Goal: Find specific page/section: Find specific page/section

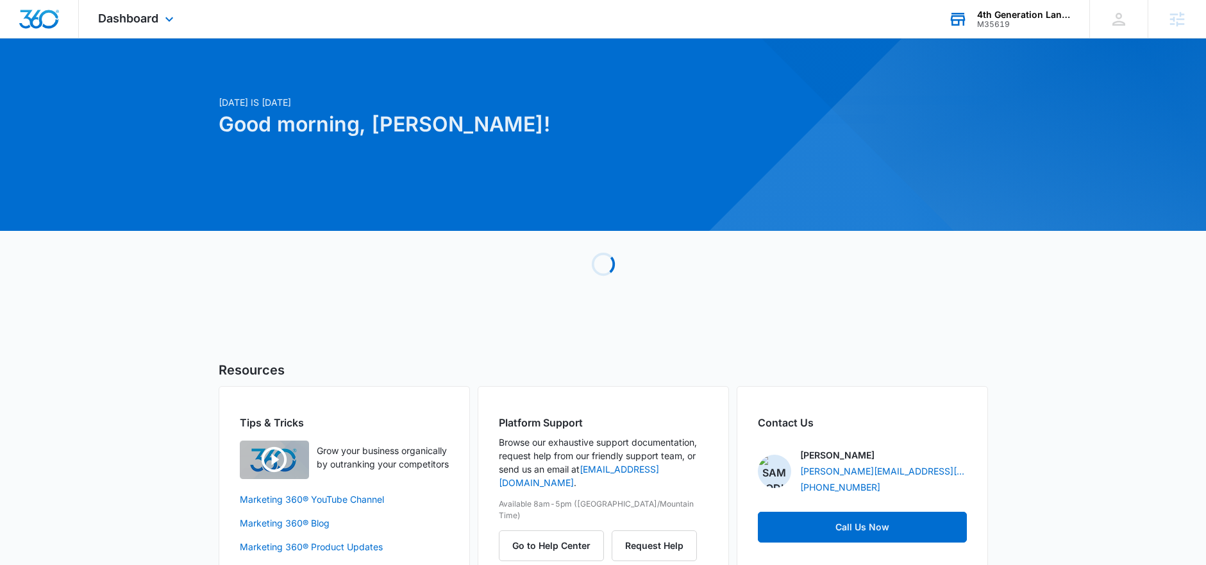
click at [990, 10] on div "4th Generation Landscaping and Design" at bounding box center [1024, 15] width 94 height 10
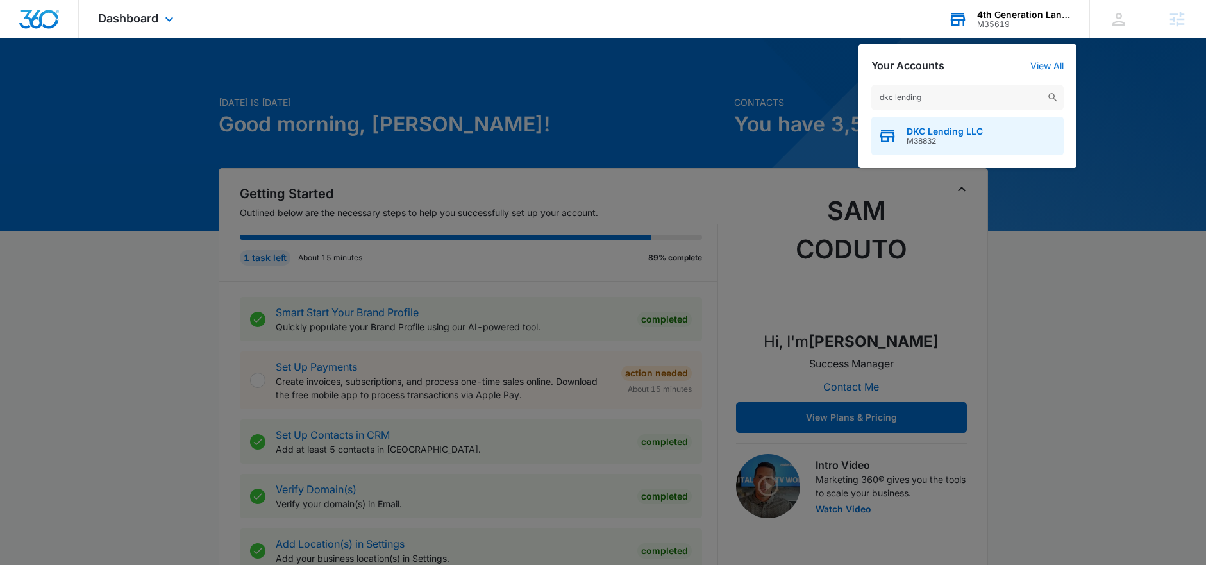
type input "dkc lending"
click at [966, 122] on div "DKC Lending LLC M38832" at bounding box center [967, 136] width 192 height 38
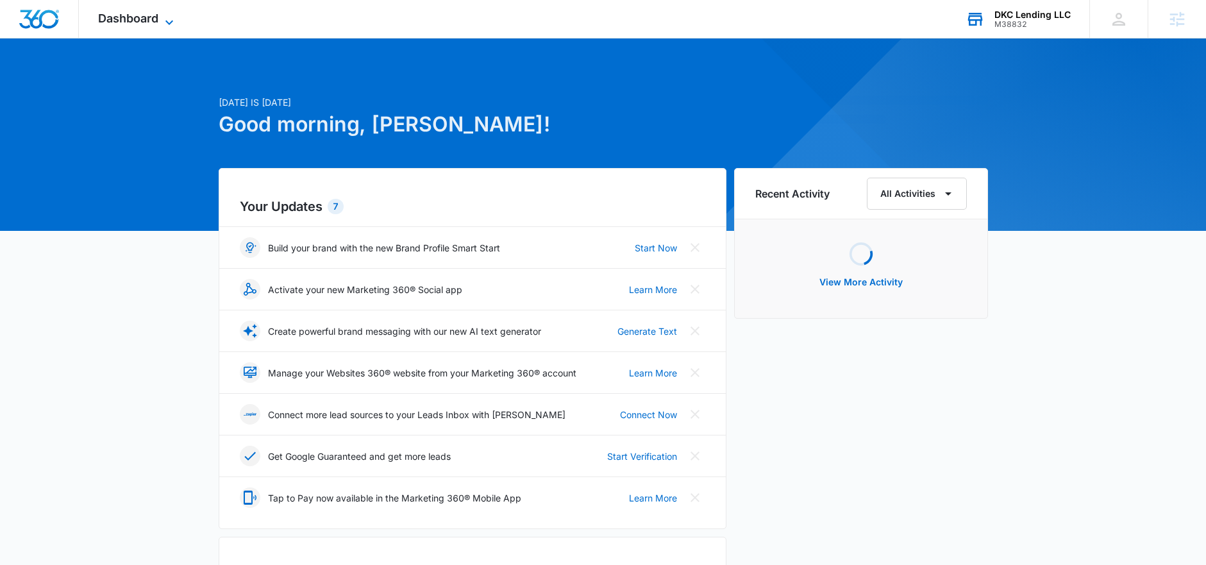
click at [133, 15] on span "Dashboard" at bounding box center [128, 18] width 60 height 13
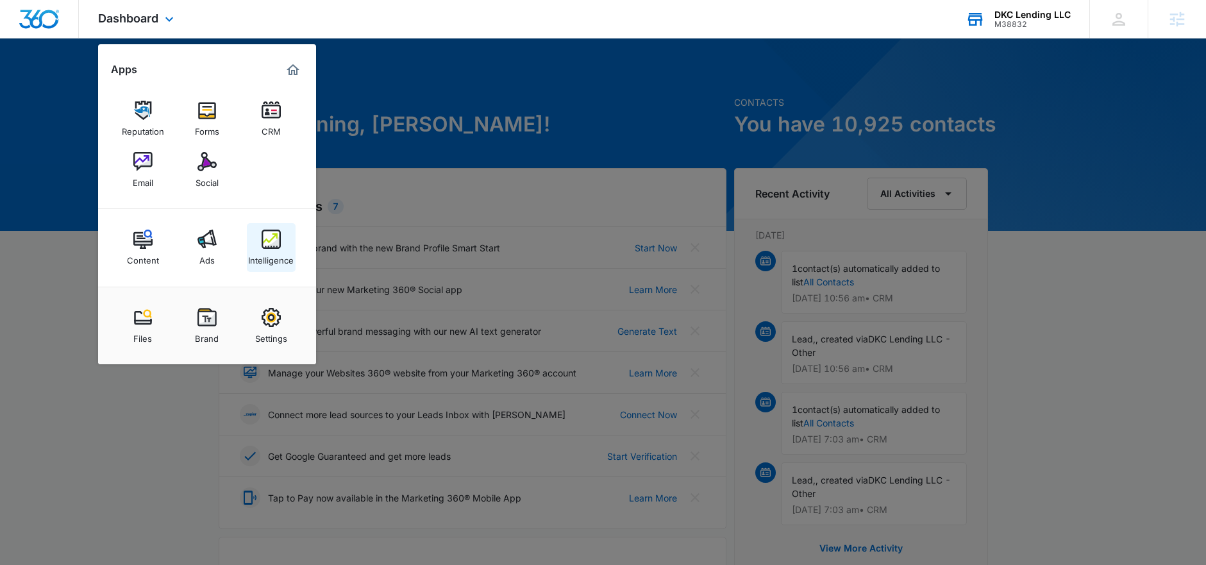
click at [262, 245] on img at bounding box center [271, 238] width 19 height 19
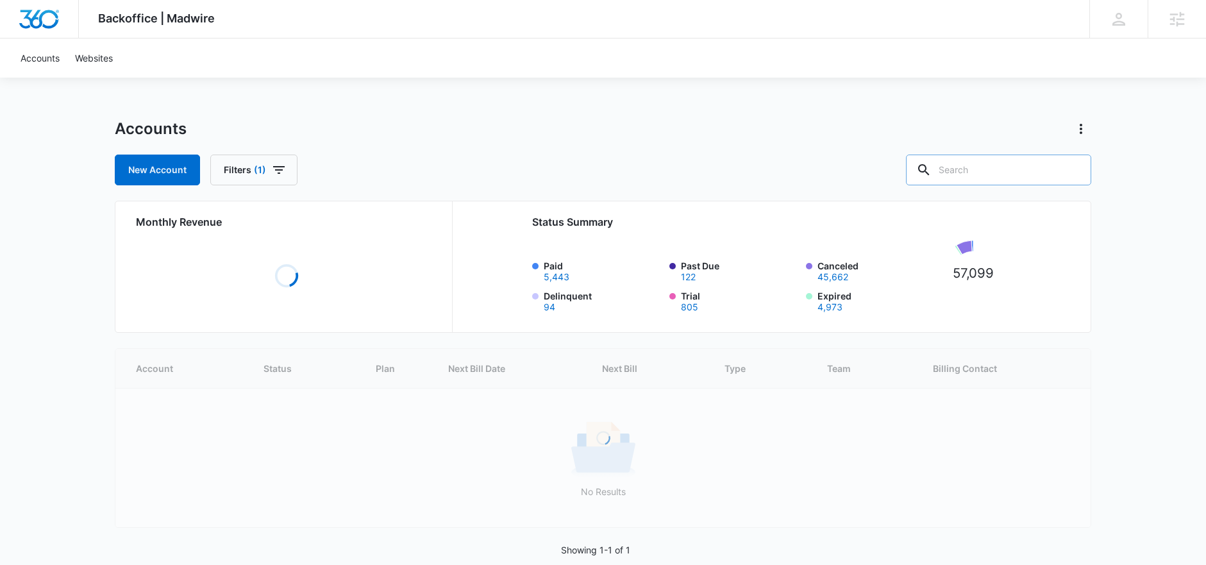
click at [994, 167] on input "text" at bounding box center [998, 169] width 185 height 31
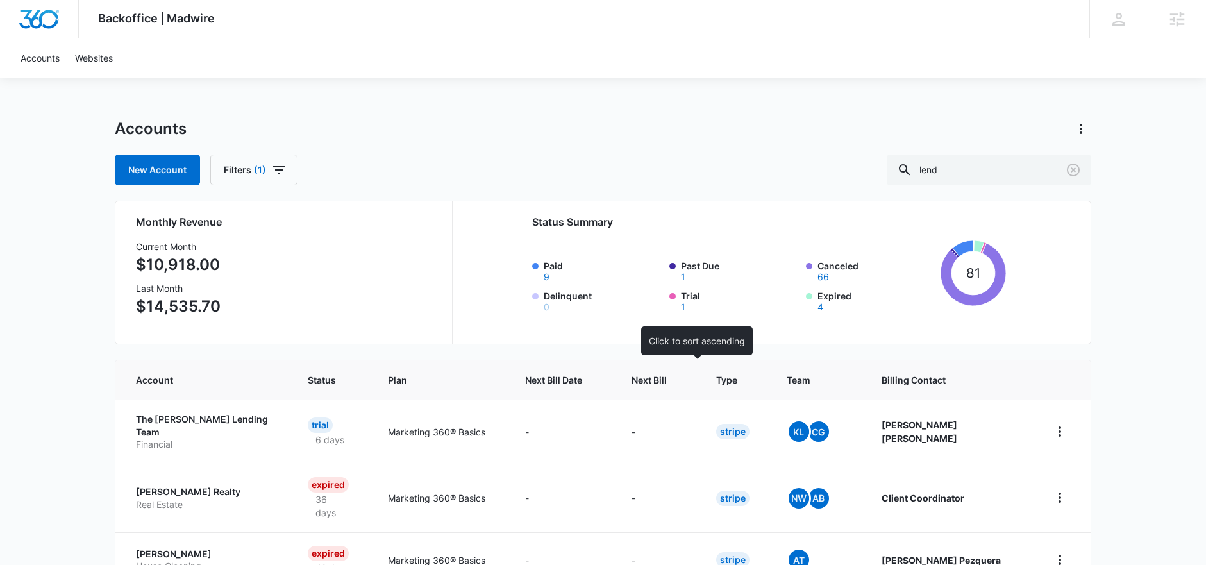
click at [667, 381] on span "Next Bill" at bounding box center [648, 379] width 35 height 13
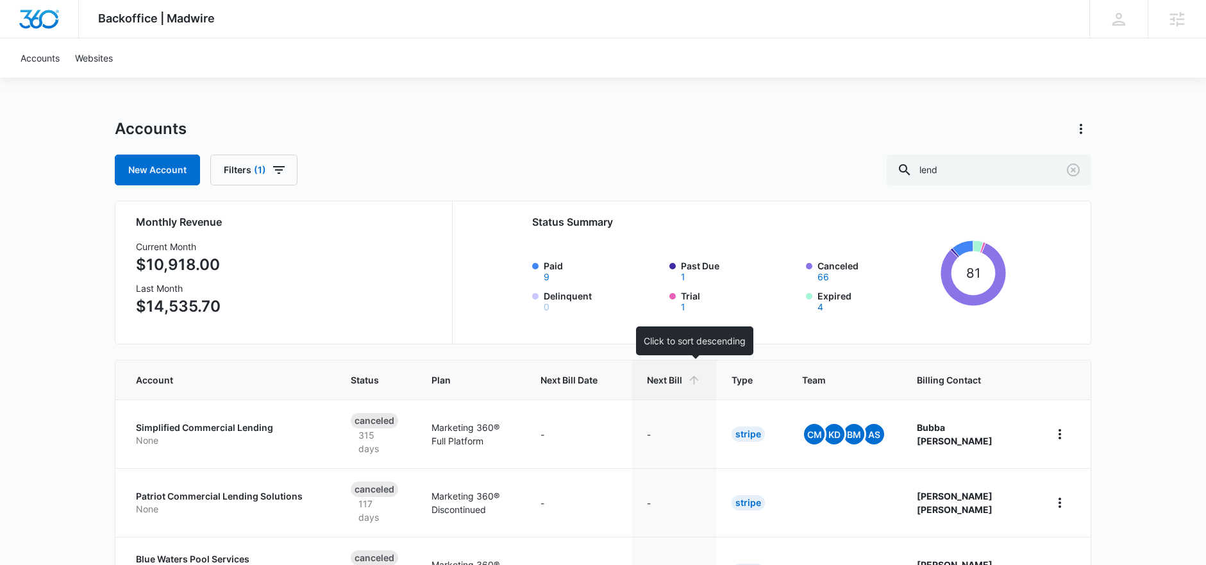
click at [682, 381] on span "Next Bill" at bounding box center [664, 379] width 35 height 13
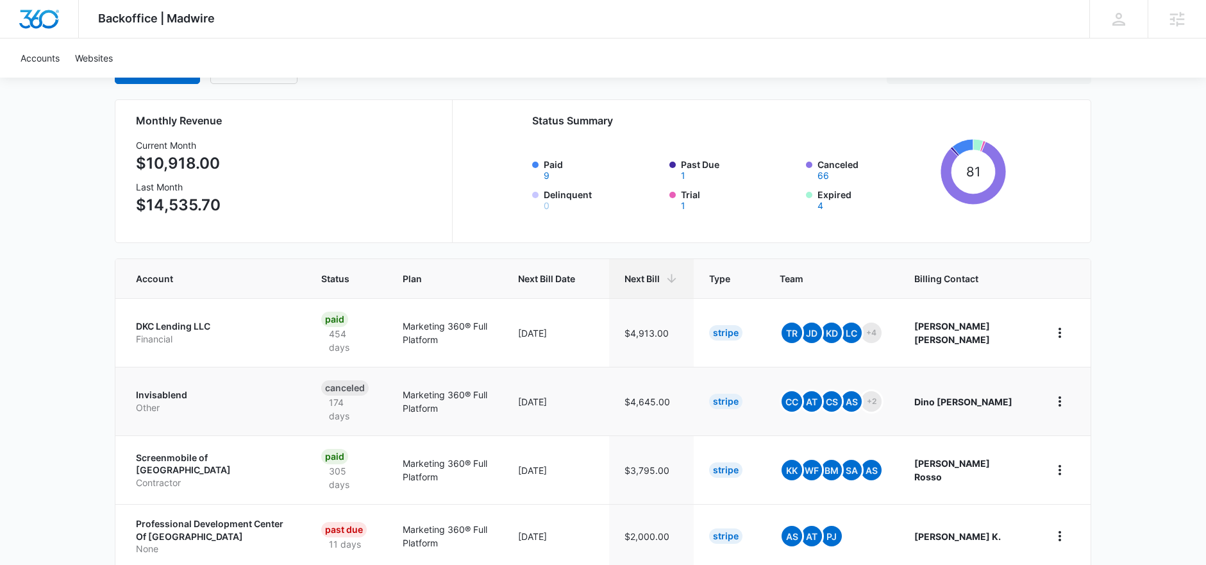
scroll to position [104, 0]
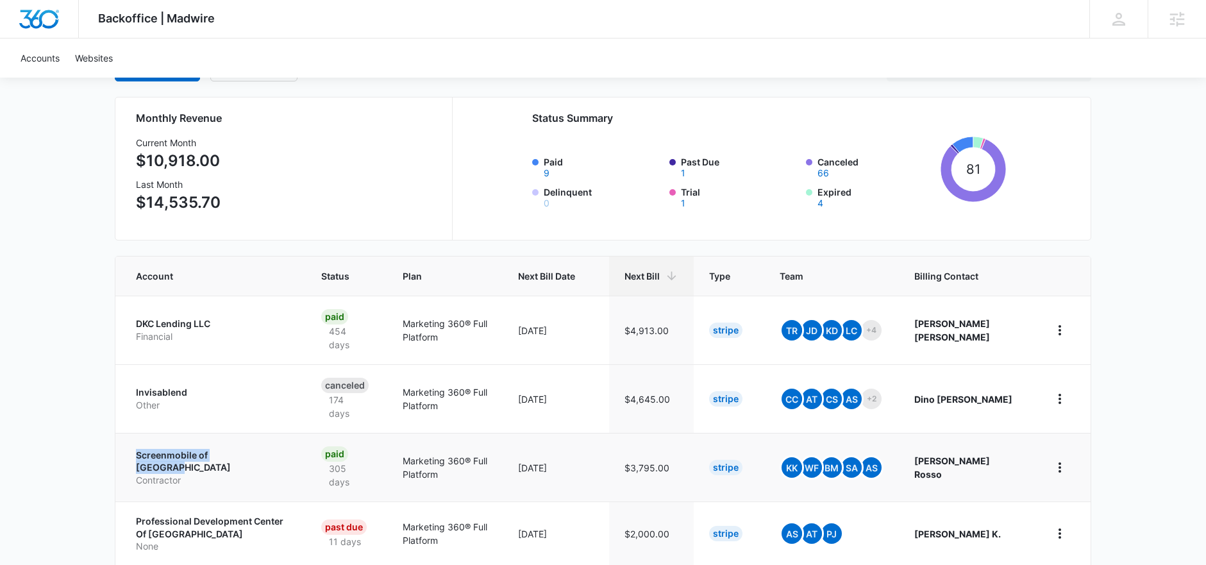
drag, startPoint x: 122, startPoint y: 458, endPoint x: 256, endPoint y: 463, distance: 134.1
click at [259, 463] on td "Screenmobile of Glendale Contractor" at bounding box center [210, 467] width 190 height 69
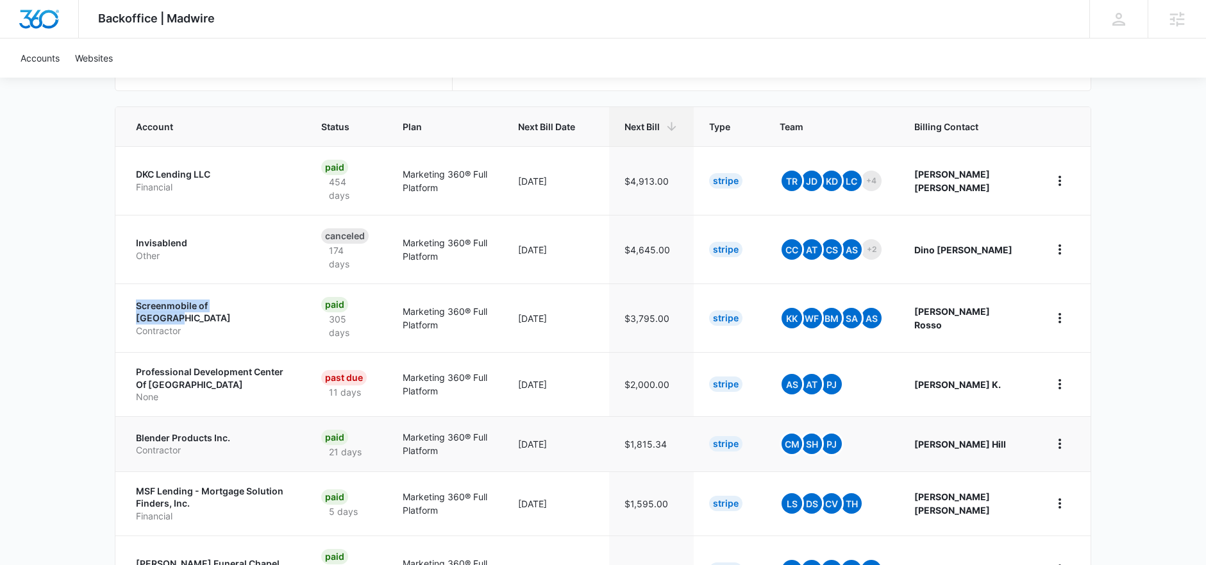
scroll to position [304, 0]
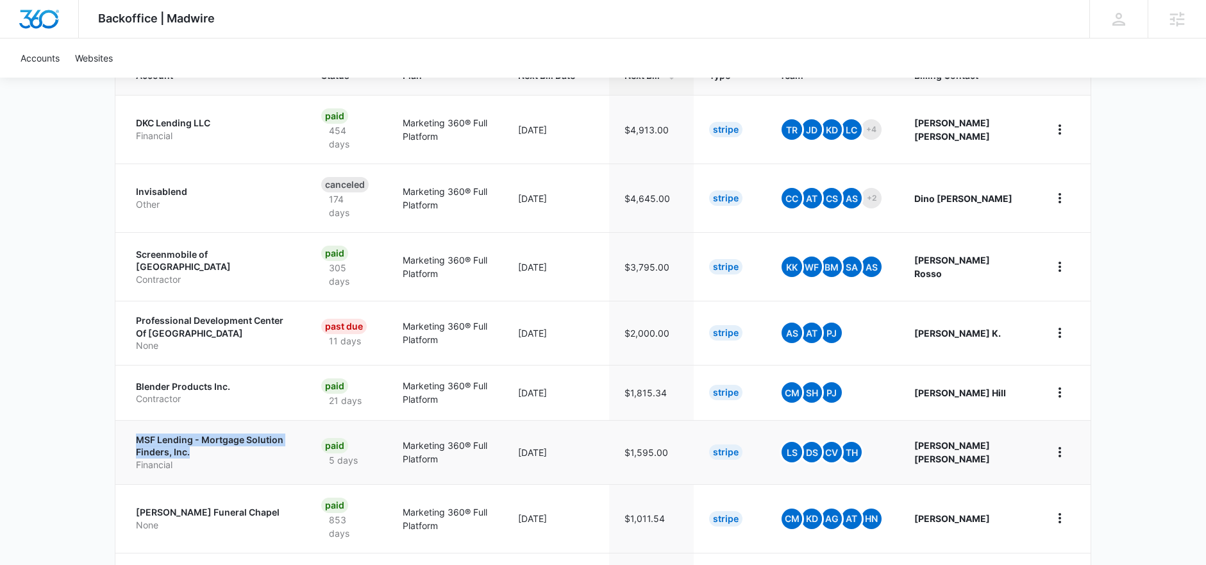
drag, startPoint x: 117, startPoint y: 442, endPoint x: 210, endPoint y: 455, distance: 94.5
click at [210, 455] on td "MSF Lending - Mortgage Solution Finders, Inc. Financial" at bounding box center [210, 452] width 190 height 64
copy p "MSF Lending - Mortgage Solution Finders, Inc."
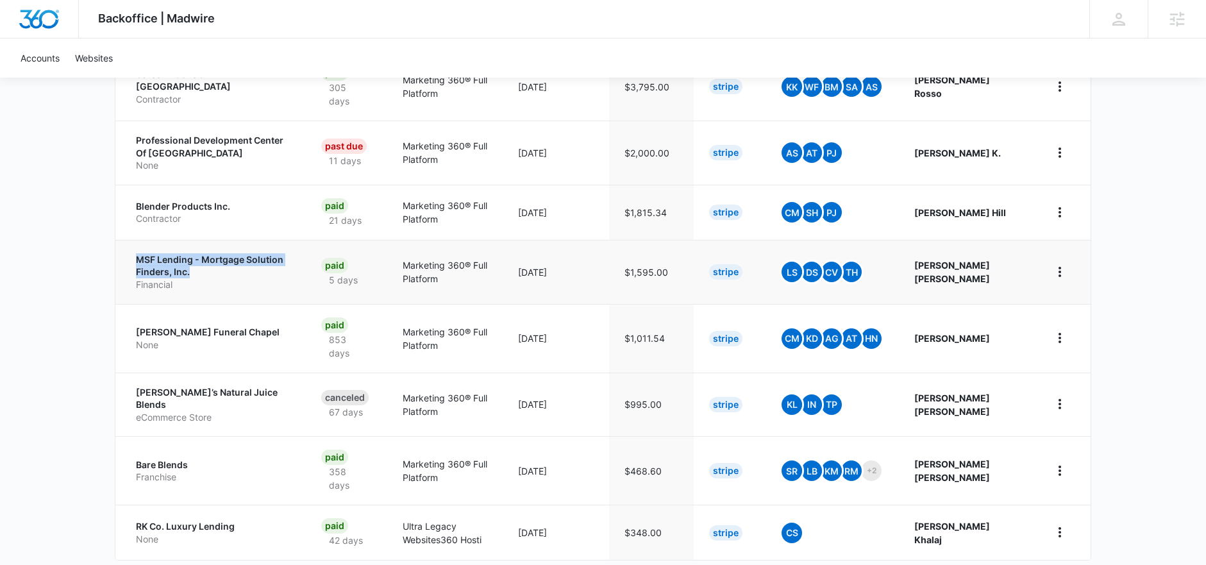
scroll to position [542, 0]
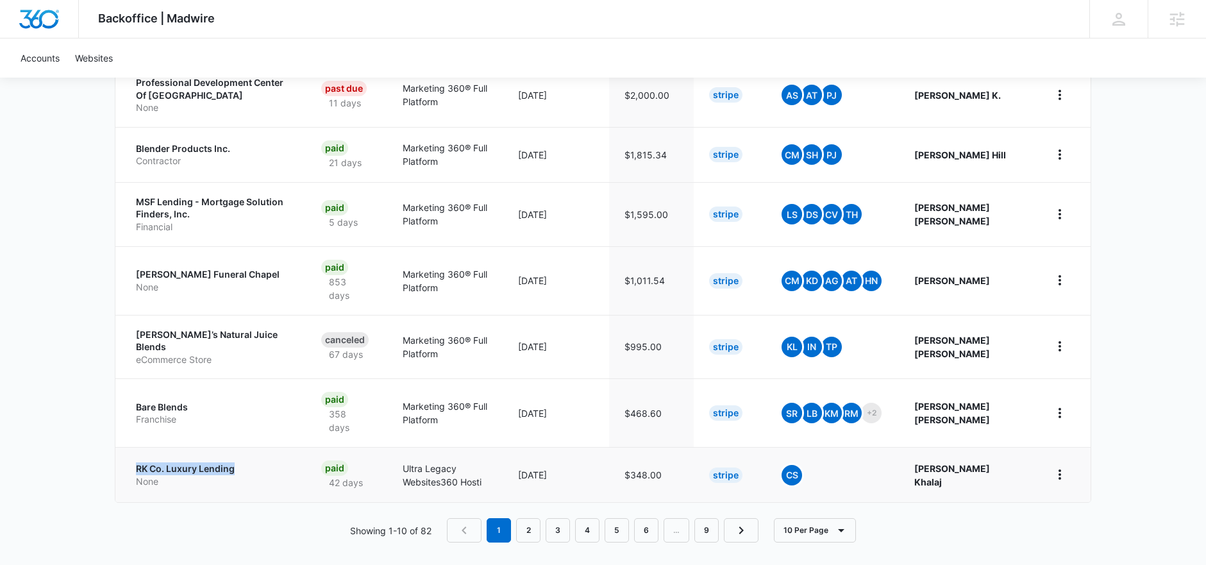
drag, startPoint x: 128, startPoint y: 456, endPoint x: 247, endPoint y: 462, distance: 119.3
click at [247, 462] on td "RK Co. Luxury Lending None" at bounding box center [210, 474] width 190 height 55
copy p "RK Co. Luxury Lending"
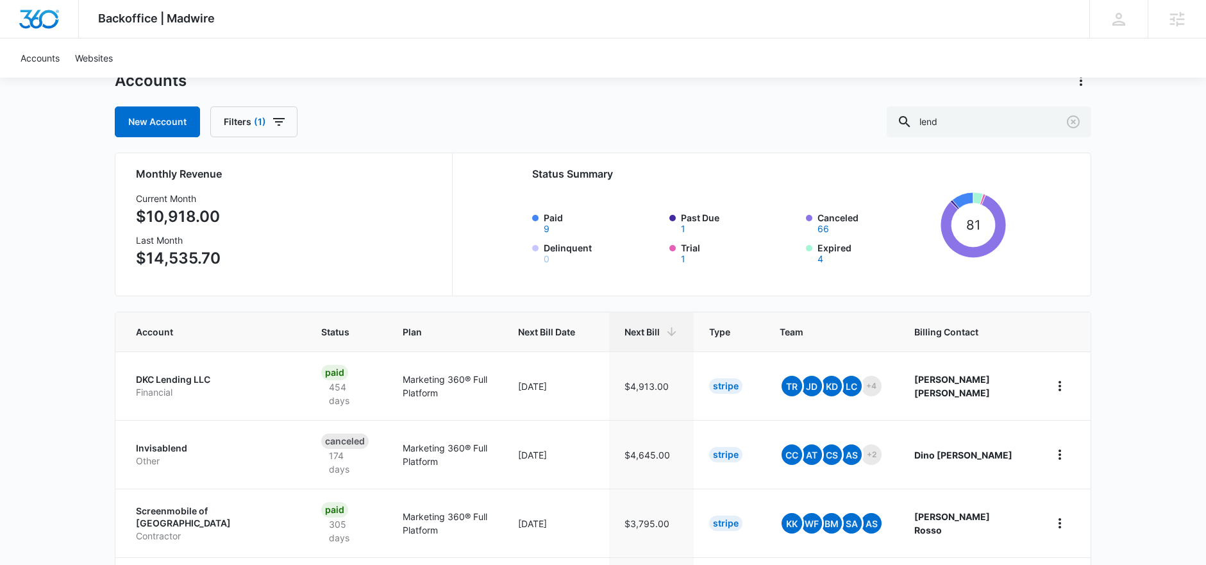
scroll to position [0, 0]
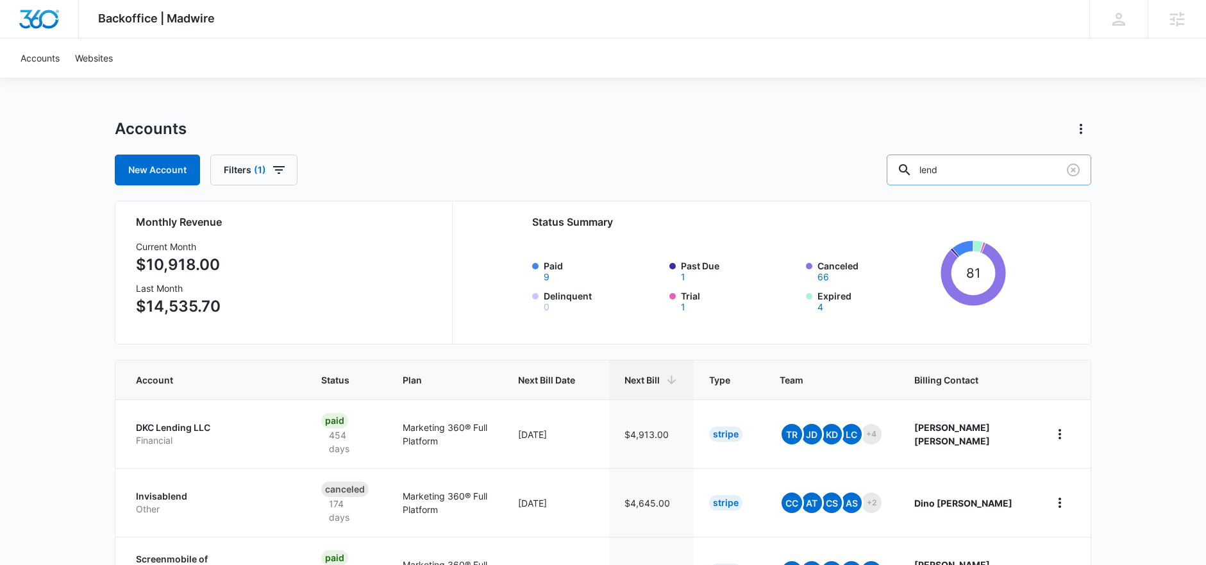
click at [989, 171] on input "lend" at bounding box center [988, 169] width 204 height 31
type input "invest"
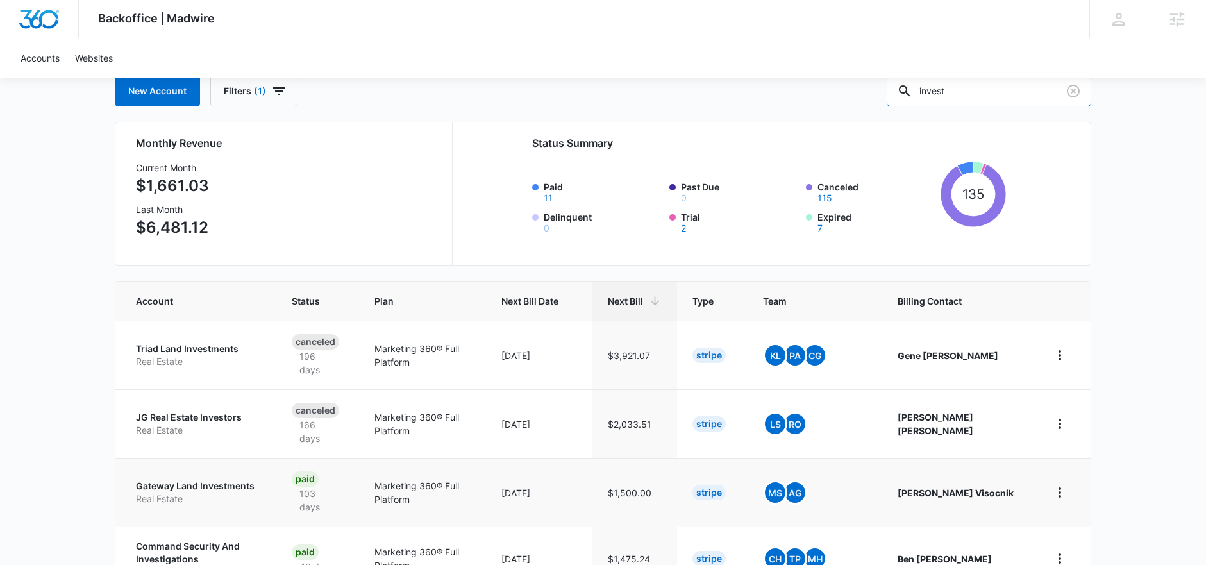
scroll to position [84, 0]
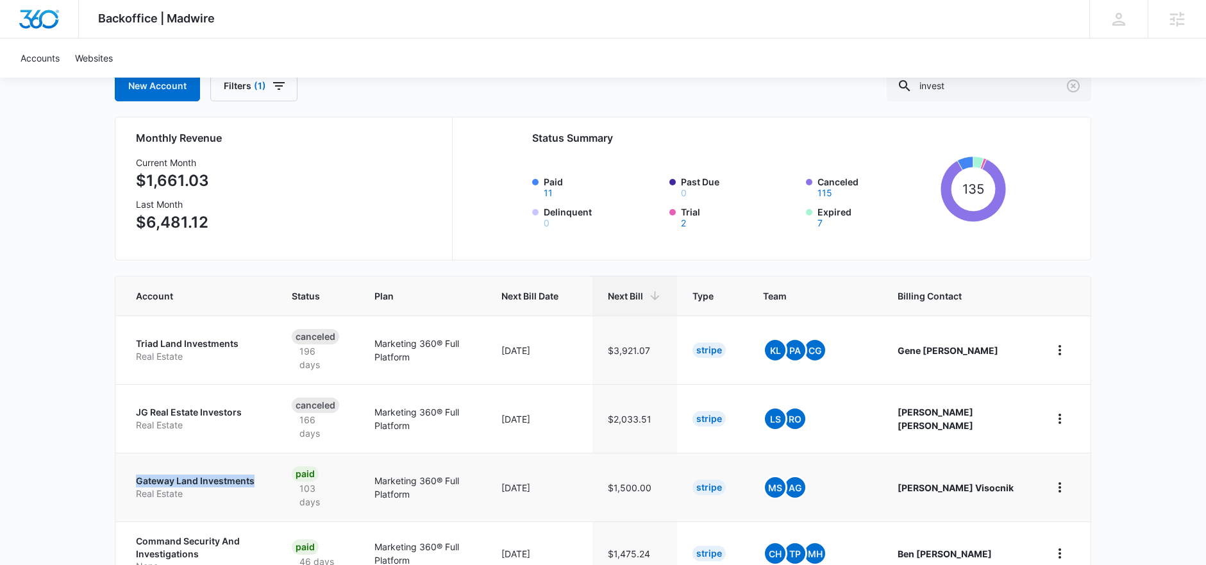
drag, startPoint x: 130, startPoint y: 444, endPoint x: 276, endPoint y: 448, distance: 145.6
click at [276, 453] on td "Gateway Land Investments Real Estate" at bounding box center [195, 487] width 161 height 69
copy p "Gateway Land Investments"
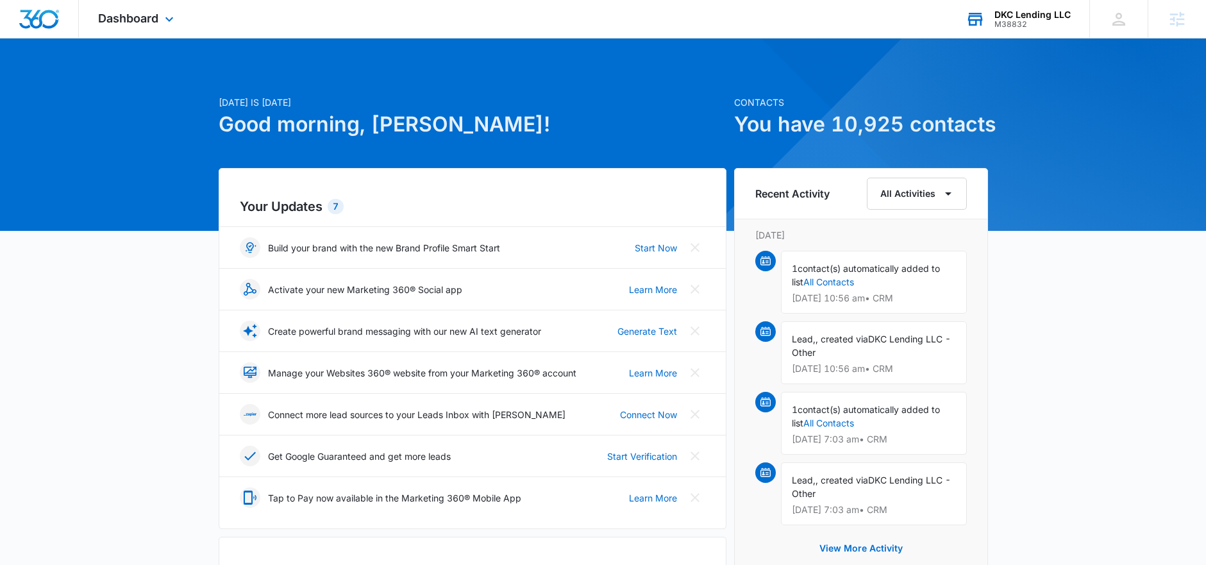
drag, startPoint x: 1009, startPoint y: 22, endPoint x: 1003, endPoint y: 28, distance: 7.7
click at [1003, 28] on div "M38832" at bounding box center [1032, 24] width 76 height 9
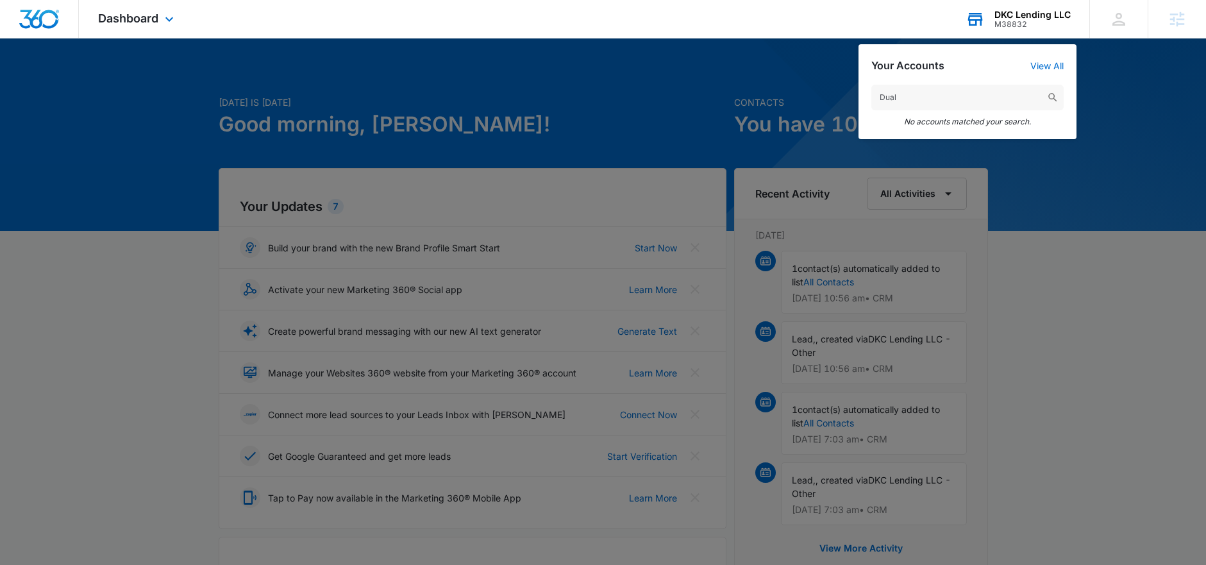
type input "Dual"
